Goal: Find specific page/section: Find specific page/section

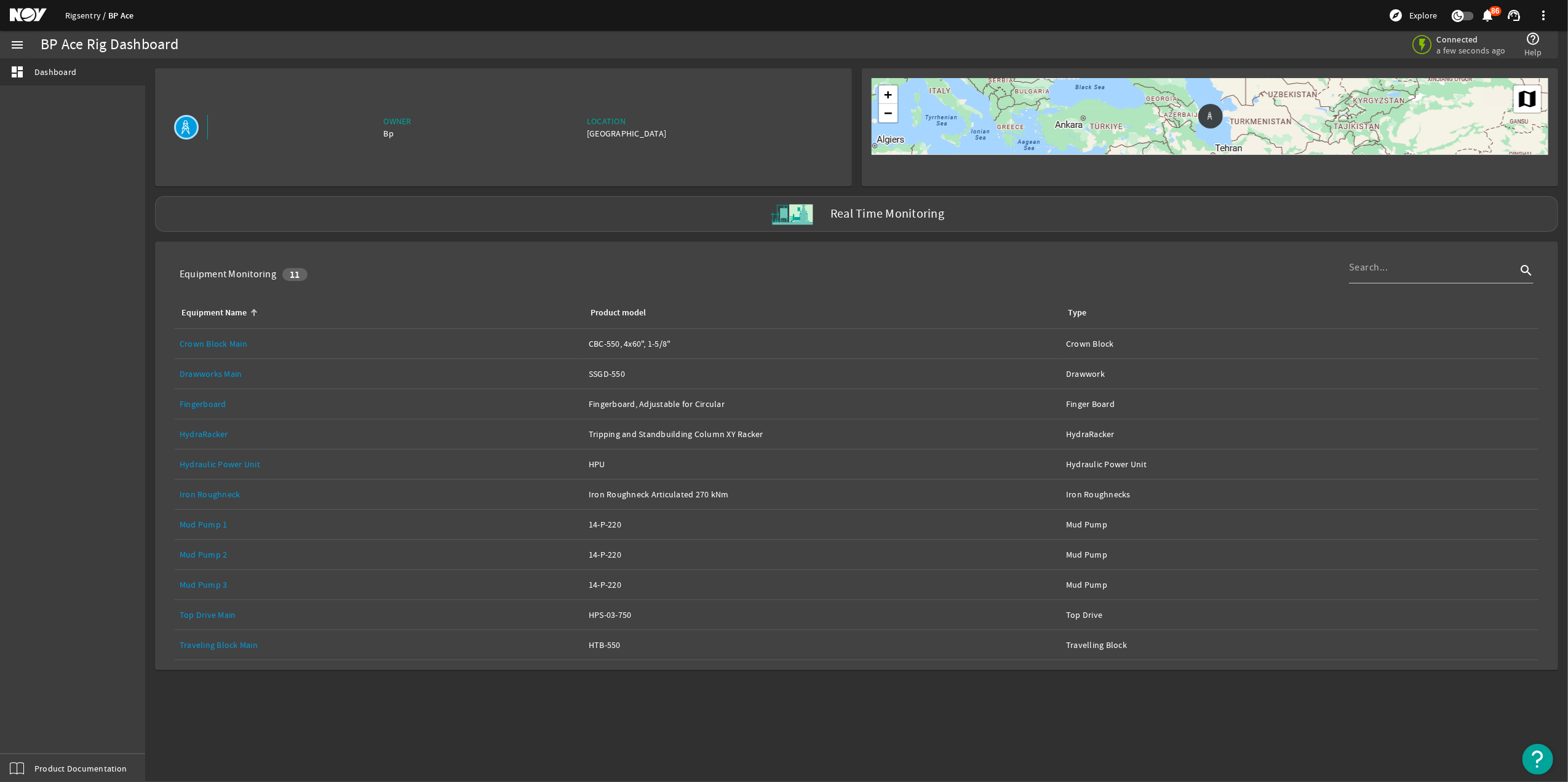
click at [82, 13] on link "Rigsentry" at bounding box center [86, 15] width 43 height 11
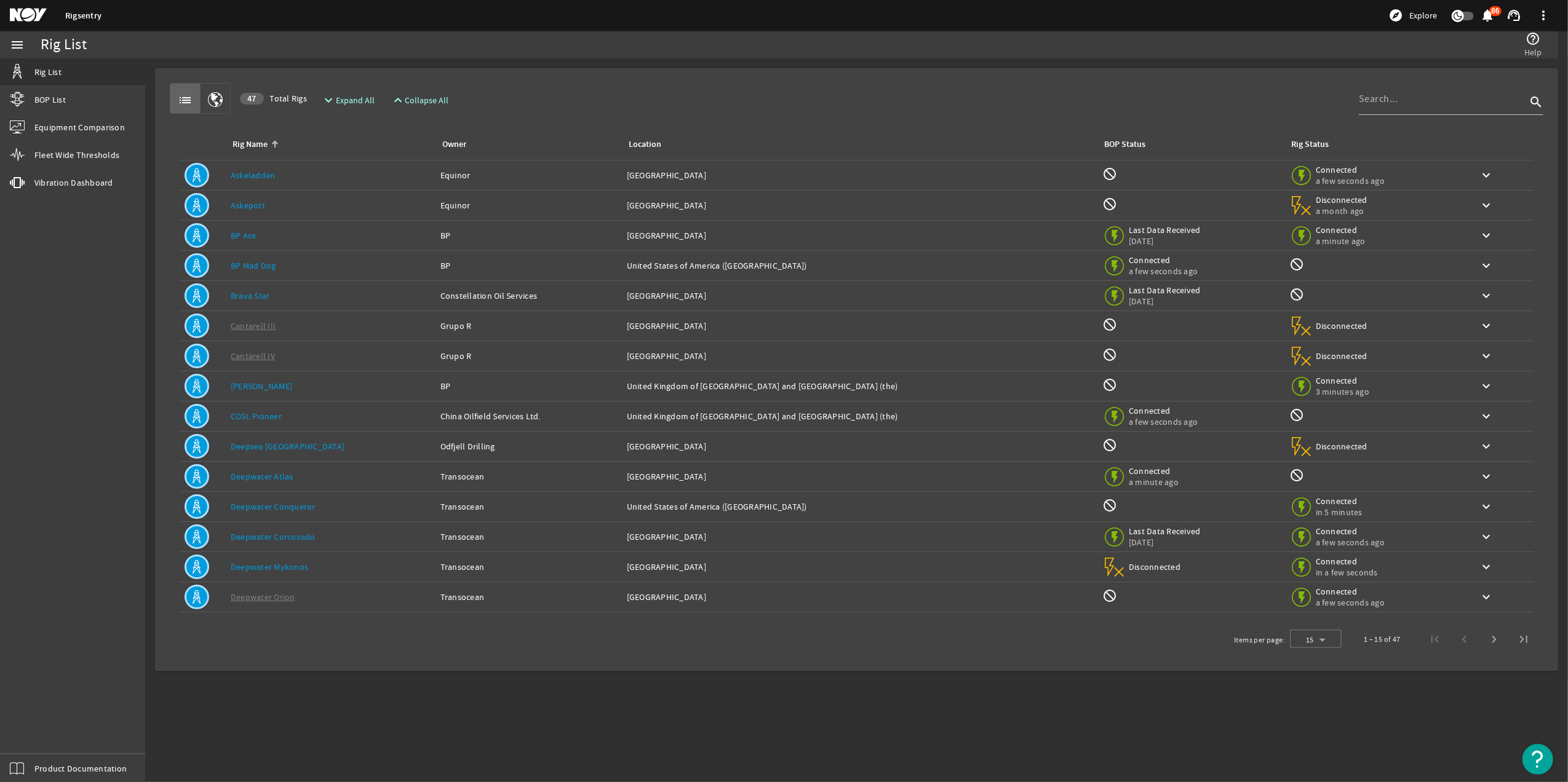
click at [325, 389] on div "Rig Name: [PERSON_NAME]" at bounding box center [331, 386] width 200 height 12
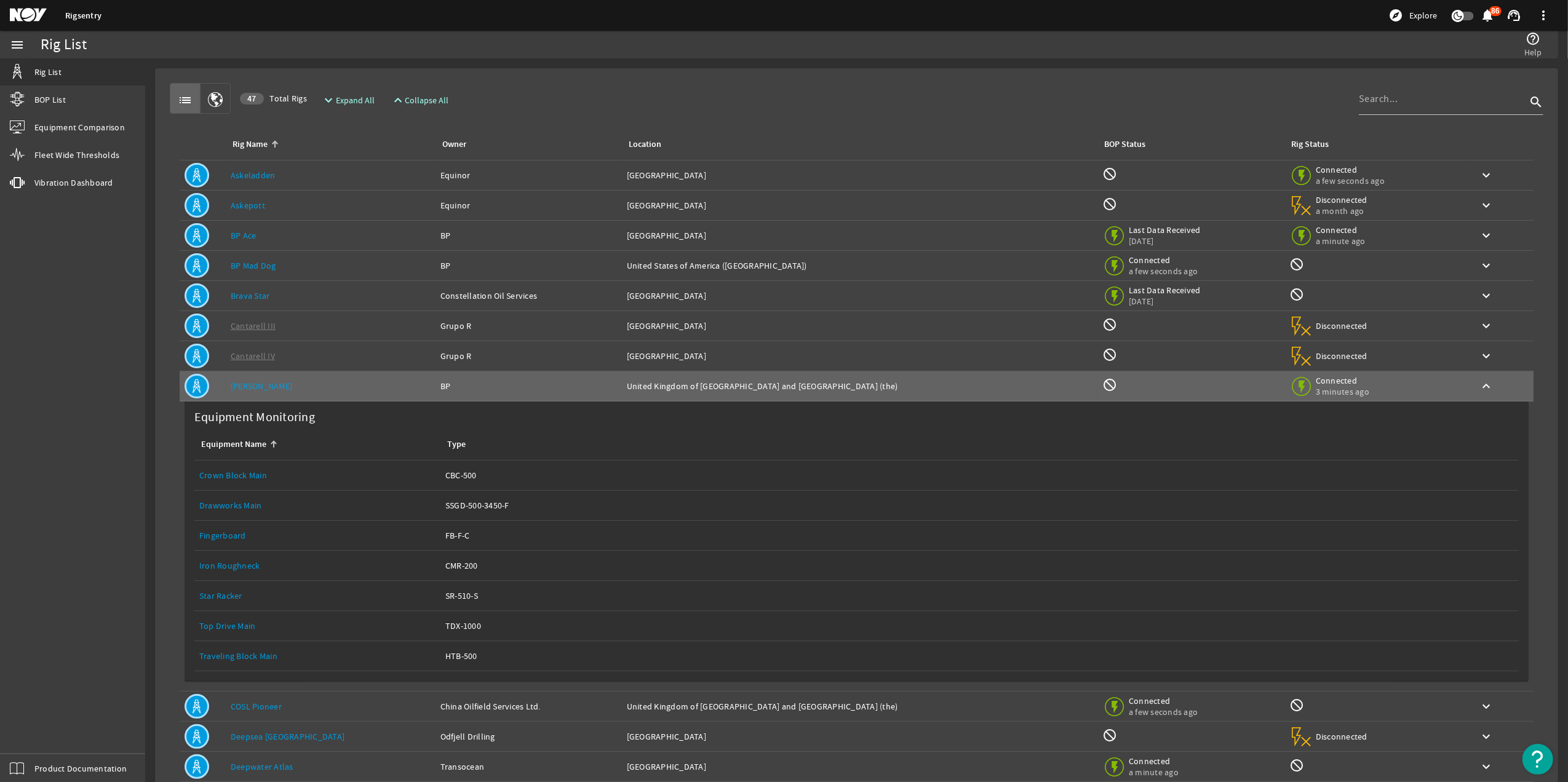
click at [270, 627] on div "Equipment Name: Top Drive Main" at bounding box center [317, 626] width 236 height 12
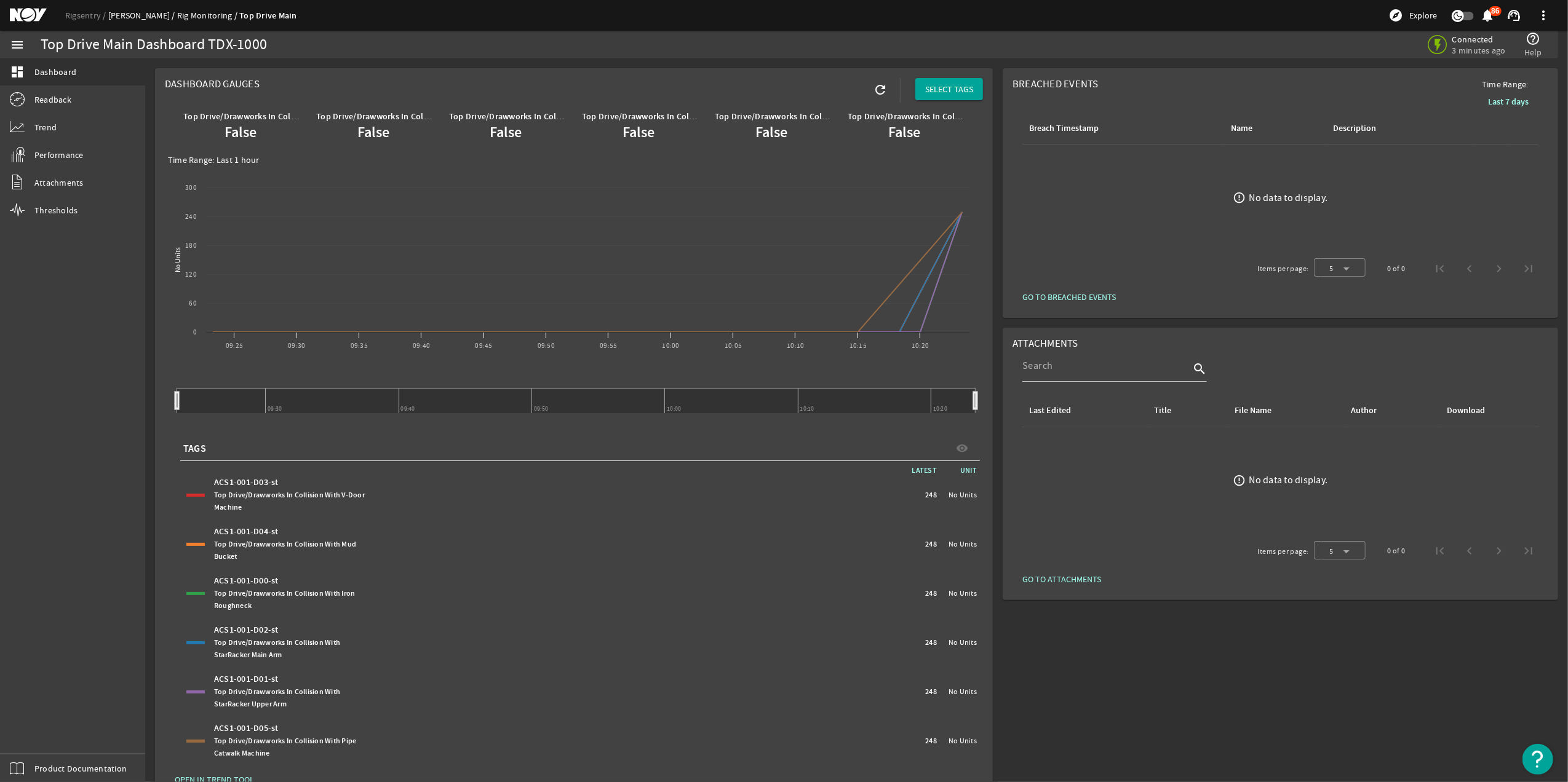
click at [124, 18] on link "[PERSON_NAME]" at bounding box center [143, 15] width 69 height 11
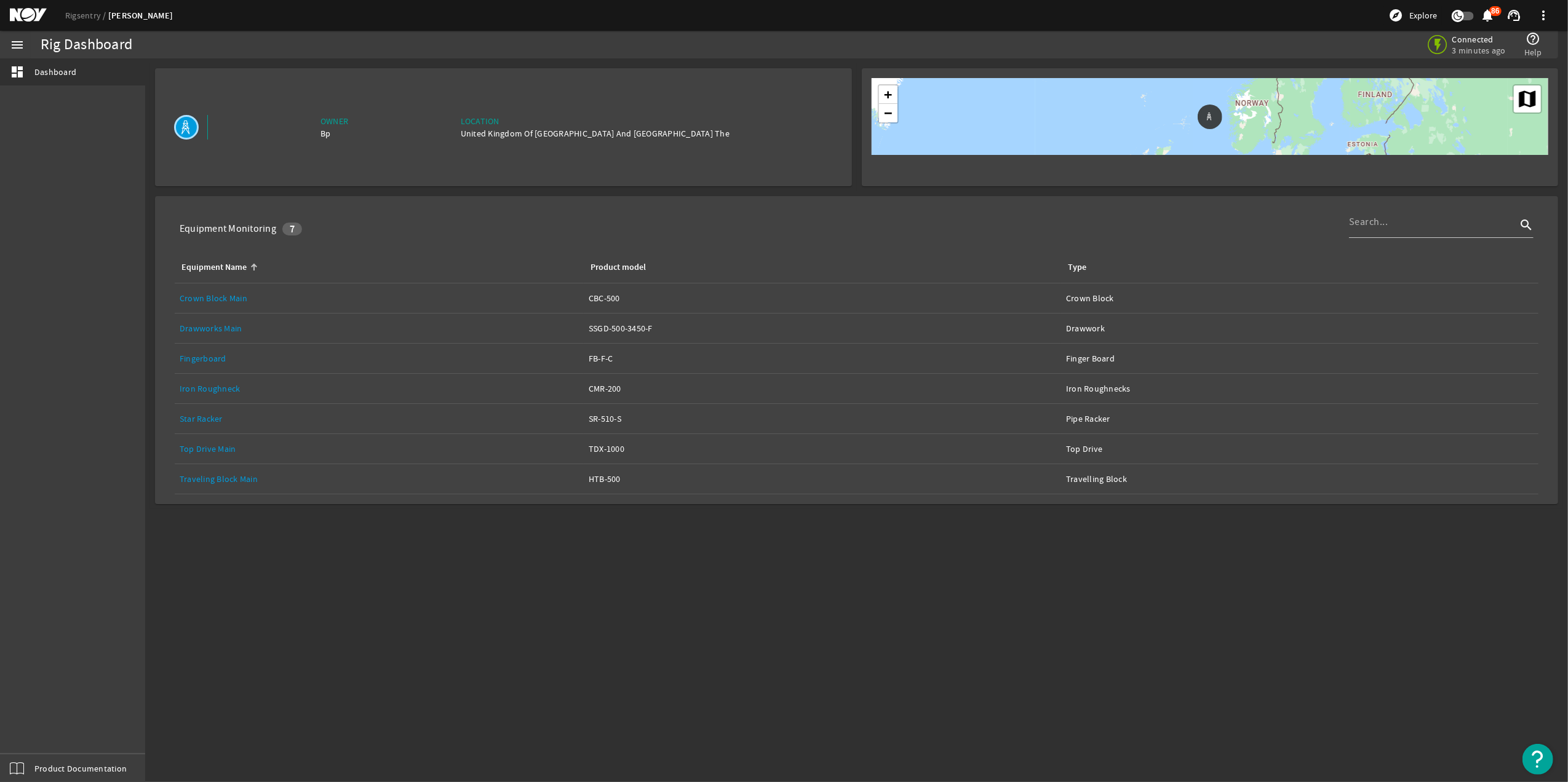
click at [226, 323] on link "Drawworks Main" at bounding box center [211, 328] width 63 height 11
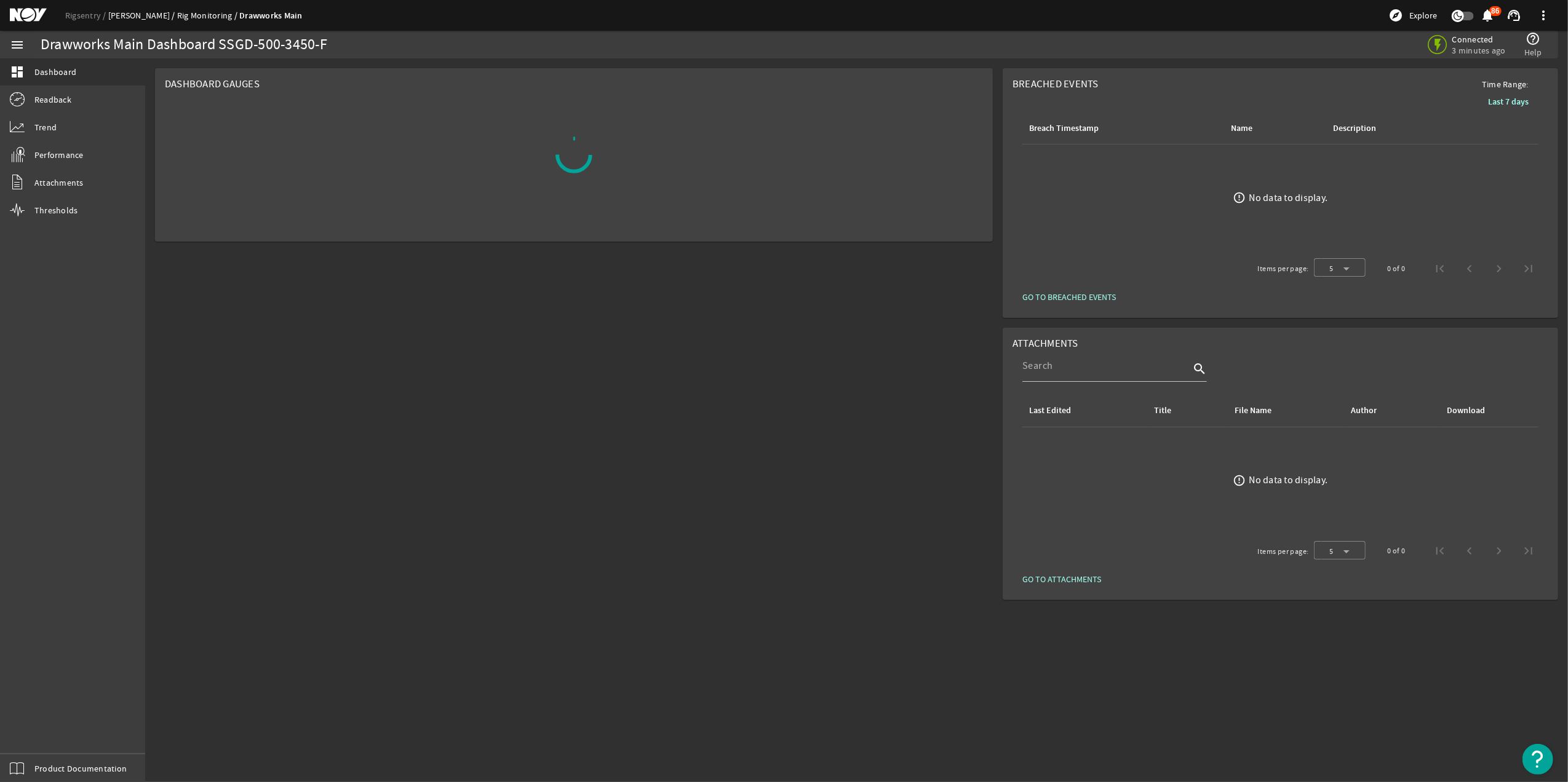
click at [141, 14] on link "[PERSON_NAME]" at bounding box center [143, 15] width 69 height 11
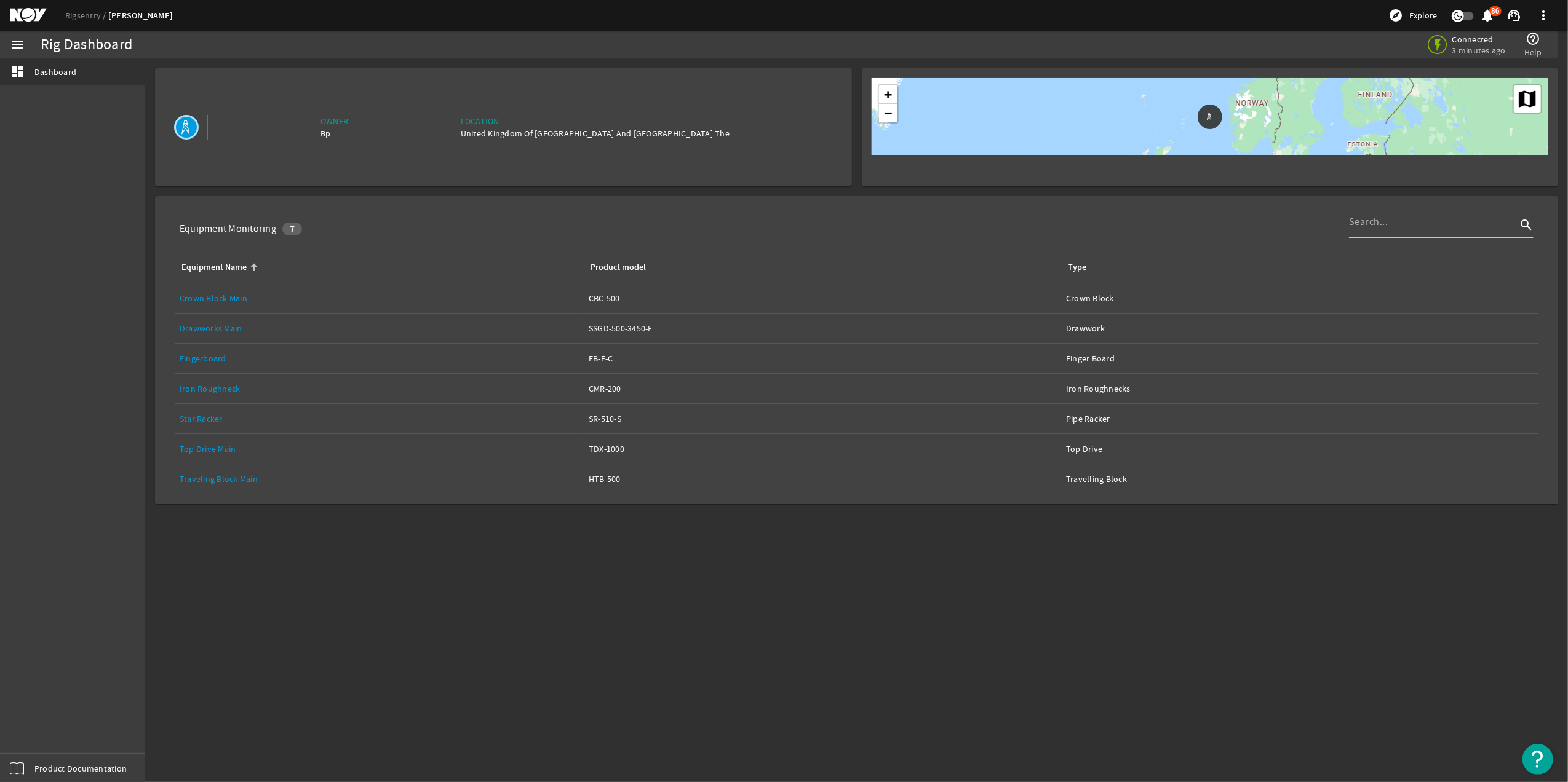
click at [241, 477] on link "Traveling Block Main" at bounding box center [218, 479] width 78 height 11
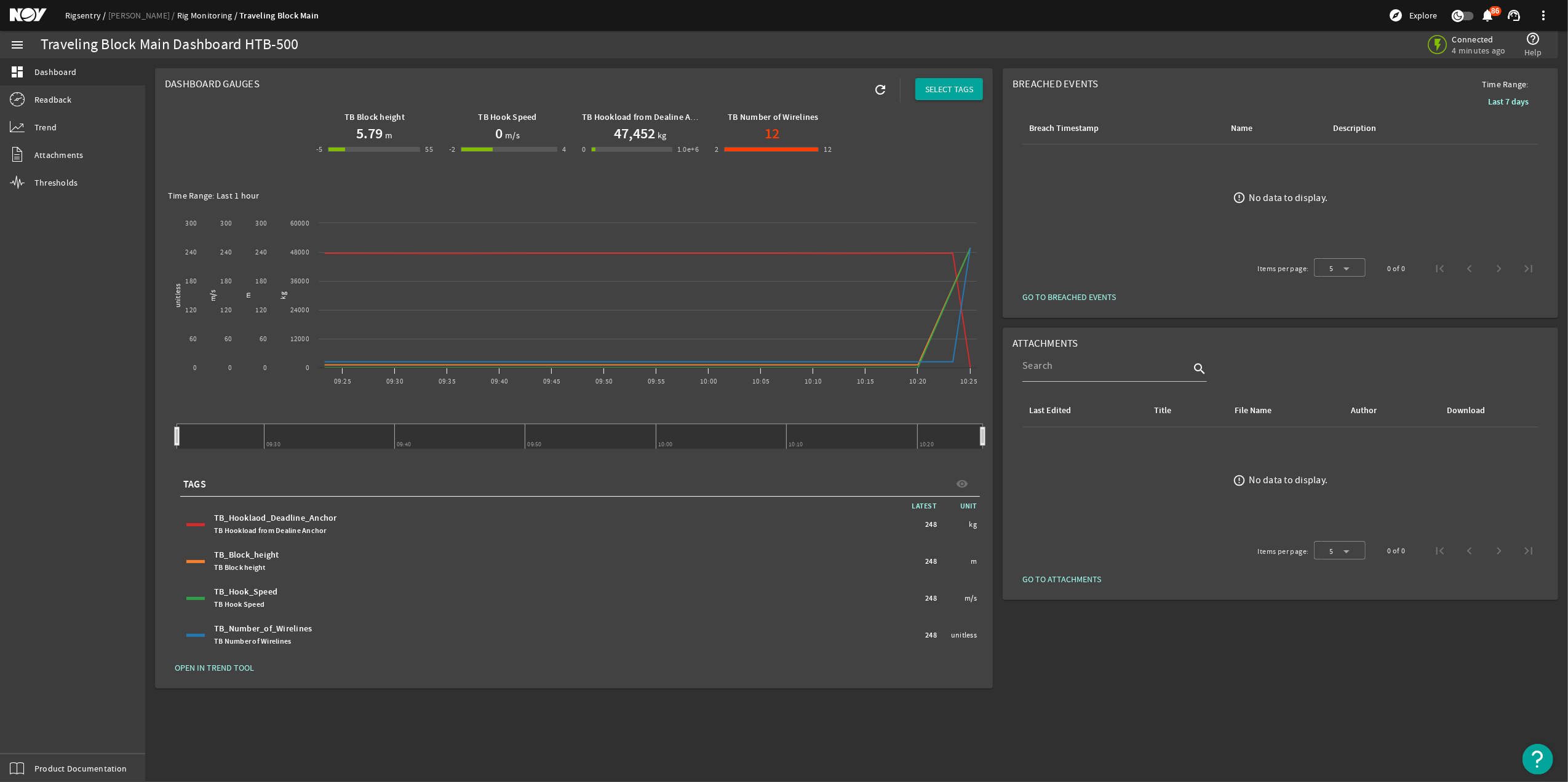
click at [92, 17] on link "Rigsentry" at bounding box center [86, 15] width 43 height 11
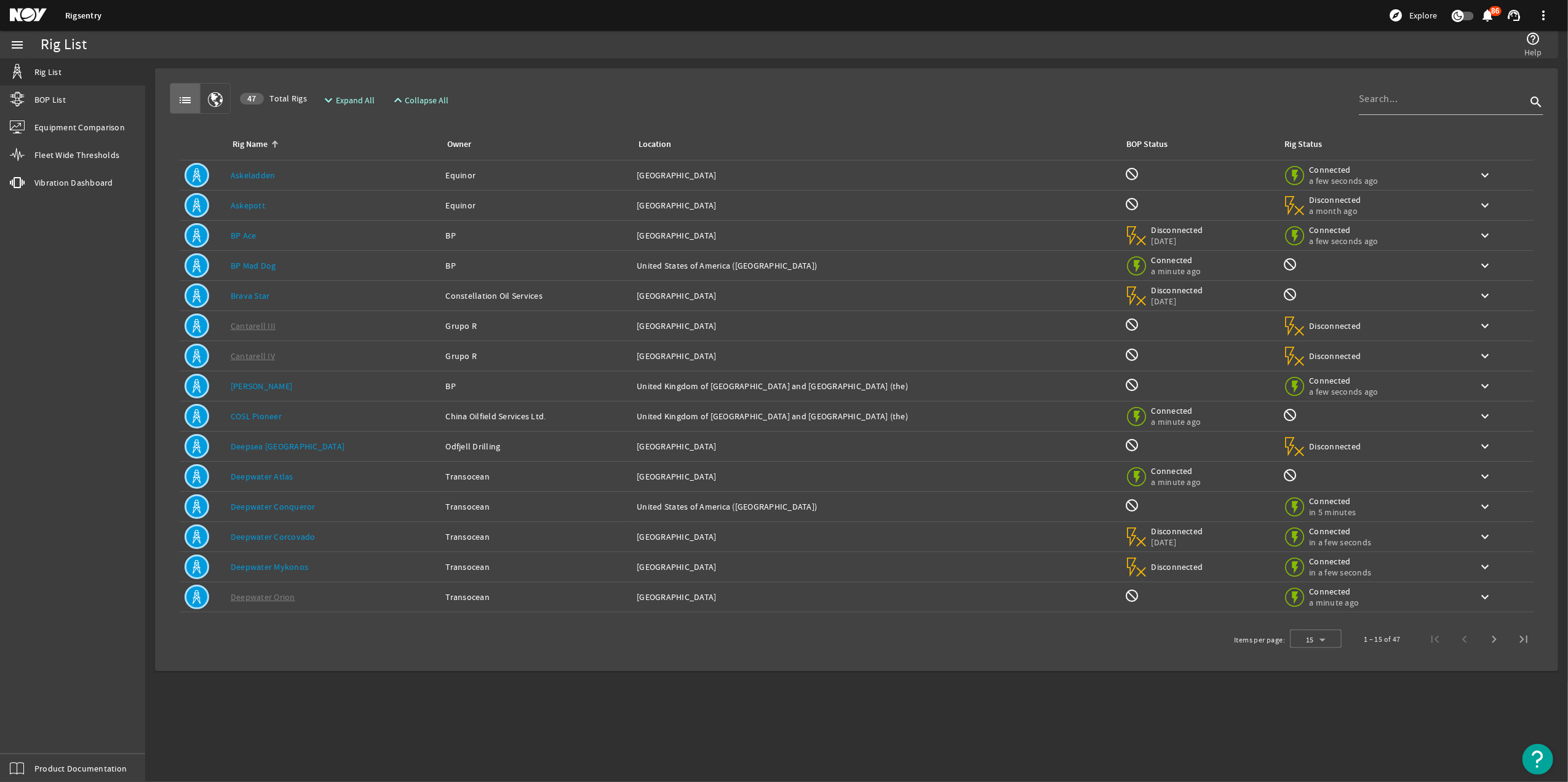
click at [632, 393] on td "Location: [GEOGRAPHIC_DATA] and [GEOGRAPHIC_DATA] ([GEOGRAPHIC_DATA])" at bounding box center [876, 387] width 488 height 30
